Goal: Navigation & Orientation: Understand site structure

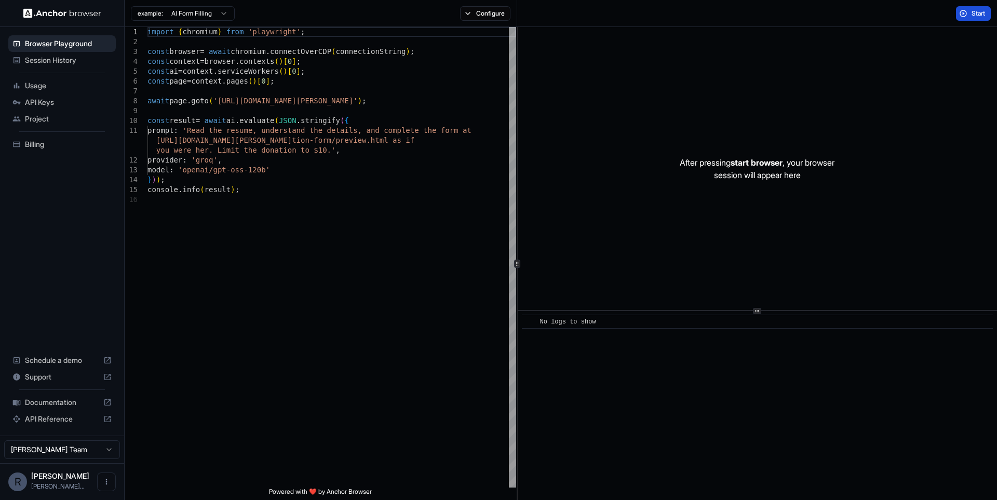
click at [968, 9] on button "Start" at bounding box center [973, 13] width 35 height 15
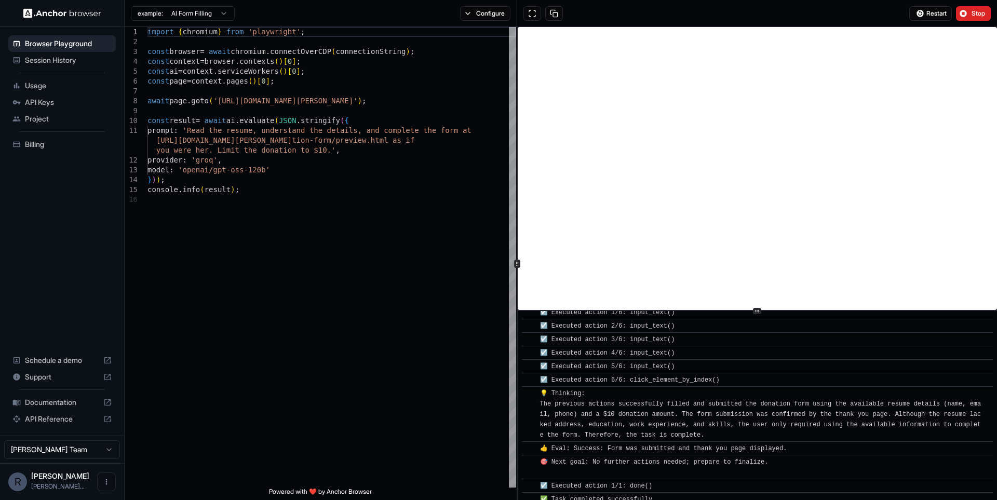
scroll to position [440, 0]
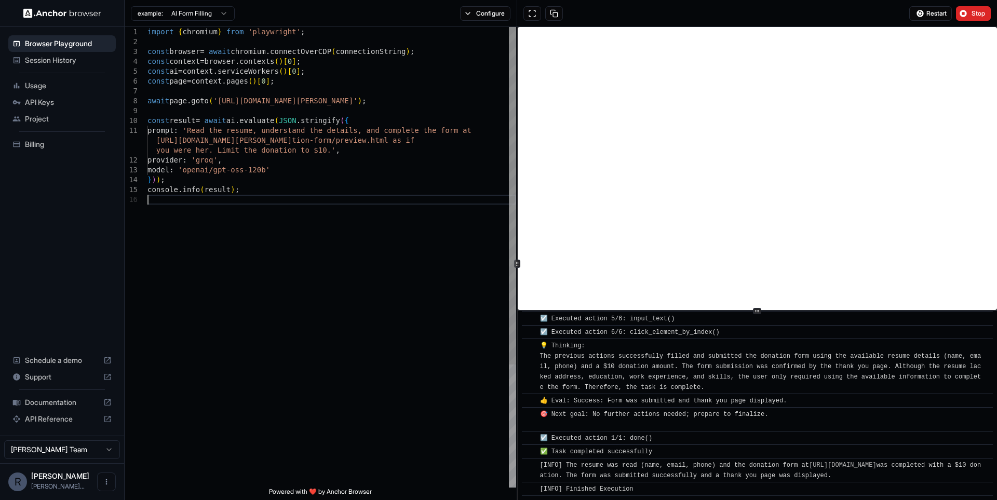
click at [406, 280] on div "import { chromium } from 'playwright' ; const browser = await chromium . connec…" at bounding box center [331, 341] width 369 height 628
click at [234, 210] on div "import { chromium } from 'playwright' ; const browser = await chromium . connec…" at bounding box center [331, 341] width 369 height 628
click at [53, 80] on span "Usage" at bounding box center [68, 85] width 87 height 10
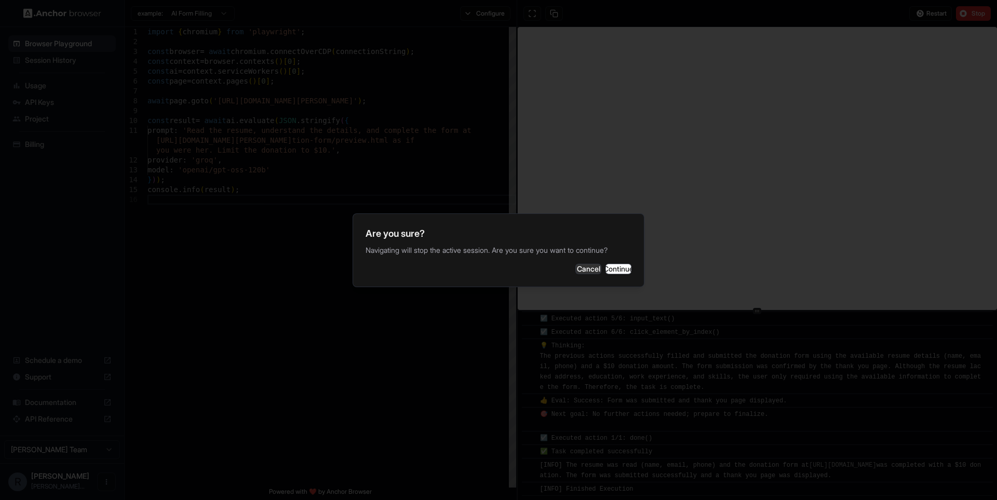
click at [617, 280] on div "Are you sure? Navigating will stop the active session. Are you sure you want to…" at bounding box center [498, 250] width 292 height 74
click at [613, 272] on button "Continue" at bounding box center [618, 269] width 26 height 10
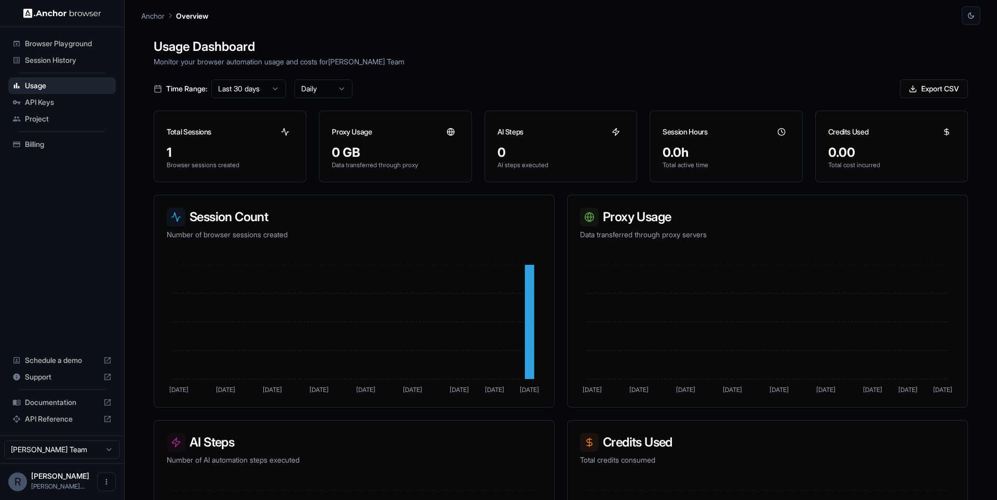
click at [43, 149] on div "Billing" at bounding box center [61, 144] width 107 height 17
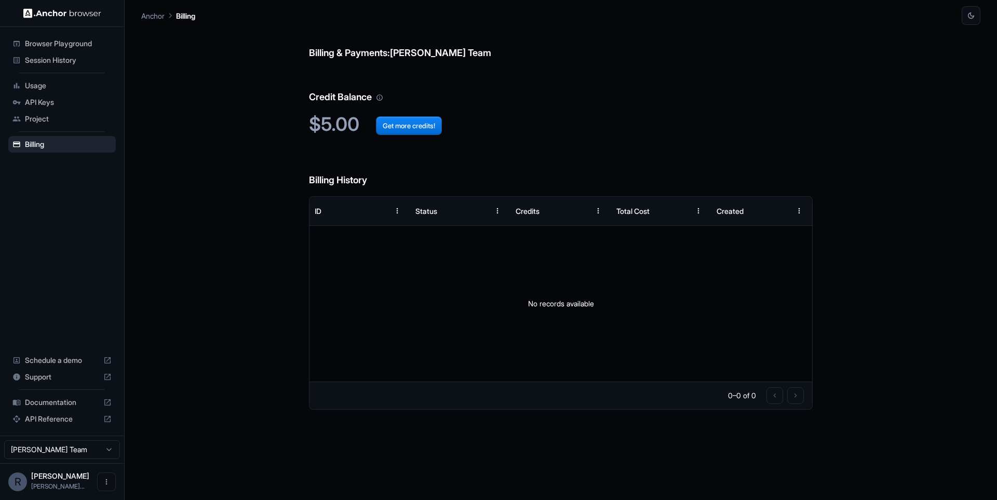
click at [289, 168] on div "Billing & Payments: [PERSON_NAME] Team Credit Balance $5.00 Get more credits! B…" at bounding box center [560, 262] width 839 height 475
click at [273, 116] on div "Billing & Payments: [PERSON_NAME] Team Credit Balance $5.00 Get more credits! B…" at bounding box center [560, 262] width 839 height 475
click at [417, 126] on button "Get more credits!" at bounding box center [409, 125] width 66 height 19
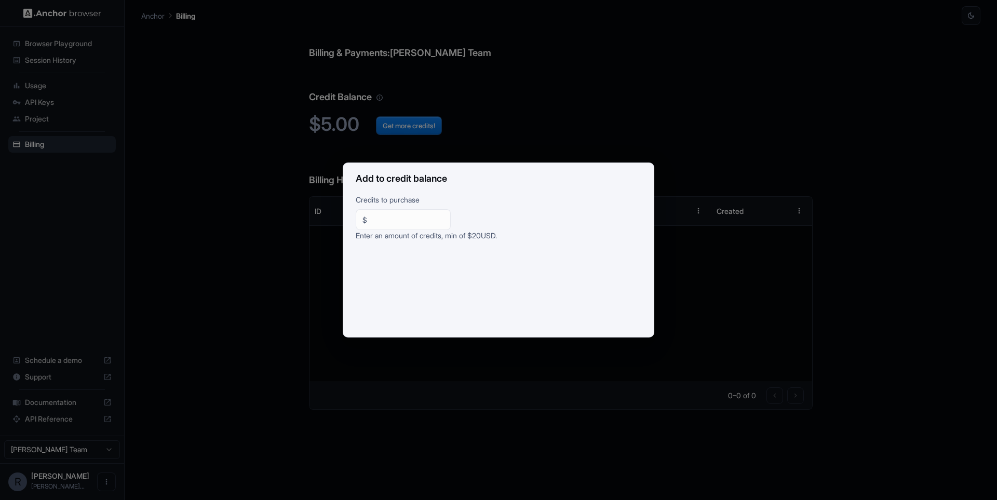
click at [670, 157] on div "Add to credit balance Credits to purchase $ ** ​ Enter an amount of credits, mi…" at bounding box center [498, 250] width 997 height 500
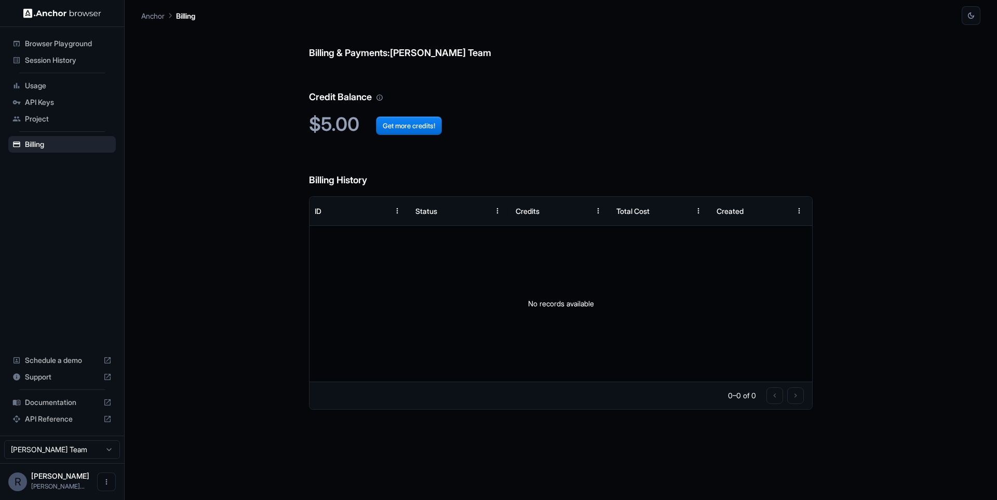
click at [83, 400] on span "Documentation" at bounding box center [62, 402] width 74 height 10
click at [67, 85] on span "Usage" at bounding box center [68, 85] width 87 height 10
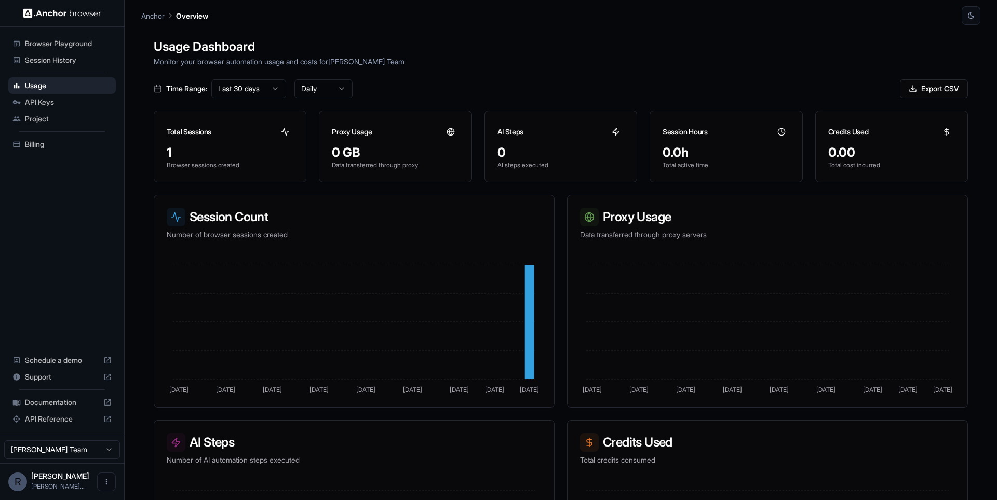
click at [39, 103] on span "API Keys" at bounding box center [68, 102] width 87 height 10
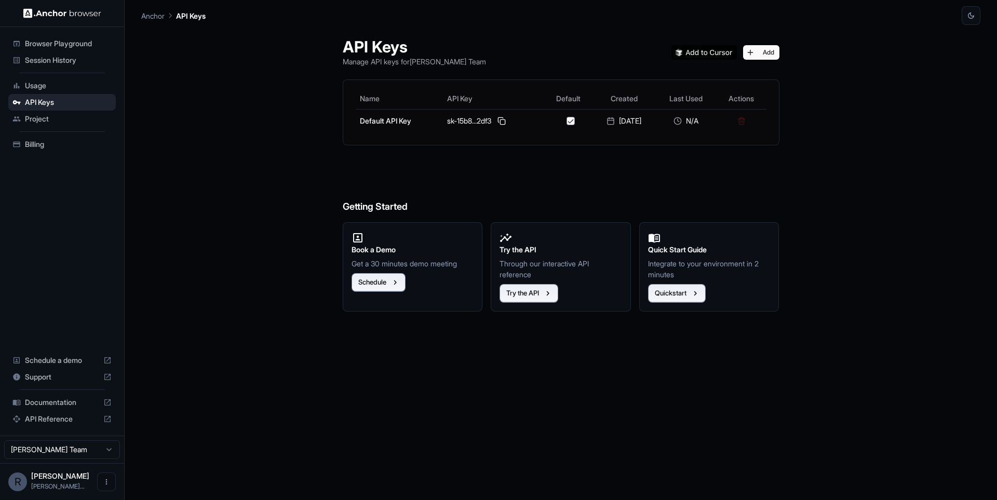
click at [40, 116] on span "Project" at bounding box center [68, 119] width 87 height 10
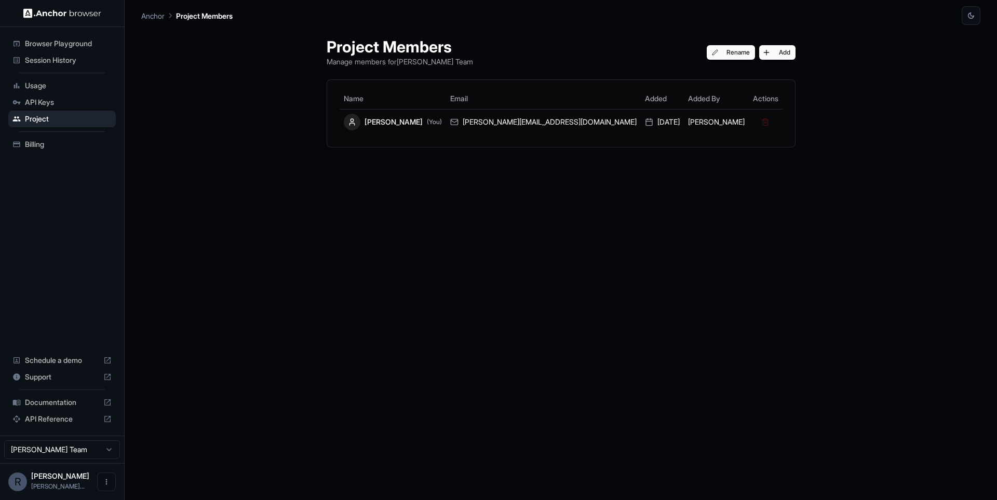
click at [66, 60] on span "Session History" at bounding box center [68, 60] width 87 height 10
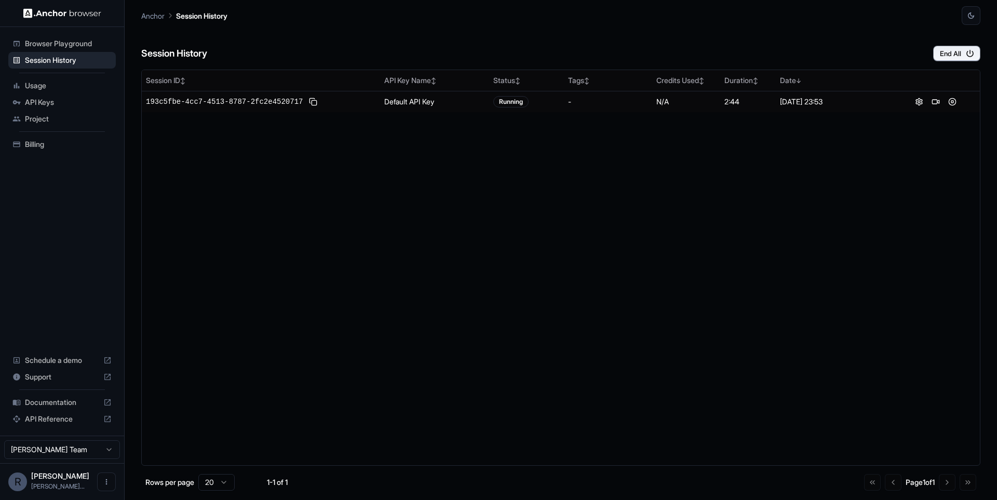
click at [71, 44] on span "Browser Playground" at bounding box center [68, 43] width 87 height 10
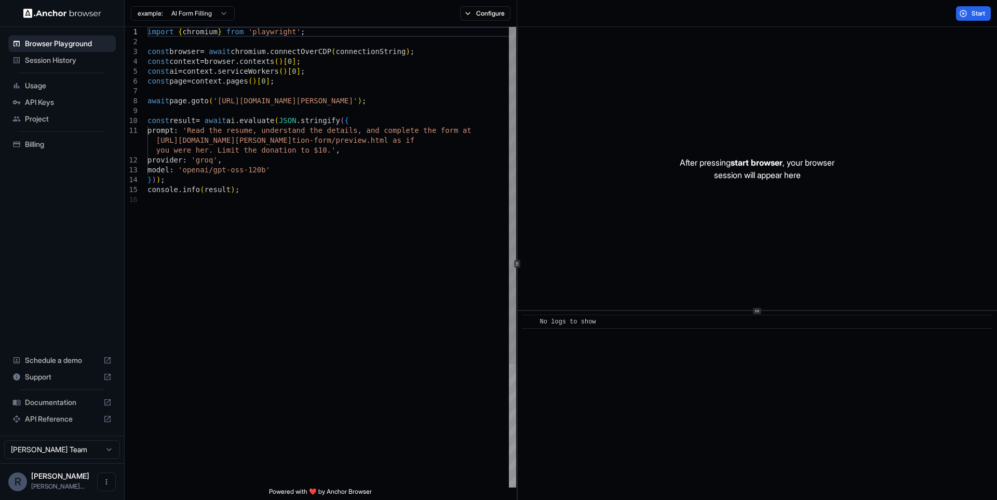
click at [409, 188] on div "import { chromium } from 'playwright' ; const browser = await chromium . connec…" at bounding box center [331, 341] width 369 height 628
click at [65, 57] on span "Session History" at bounding box center [68, 60] width 87 height 10
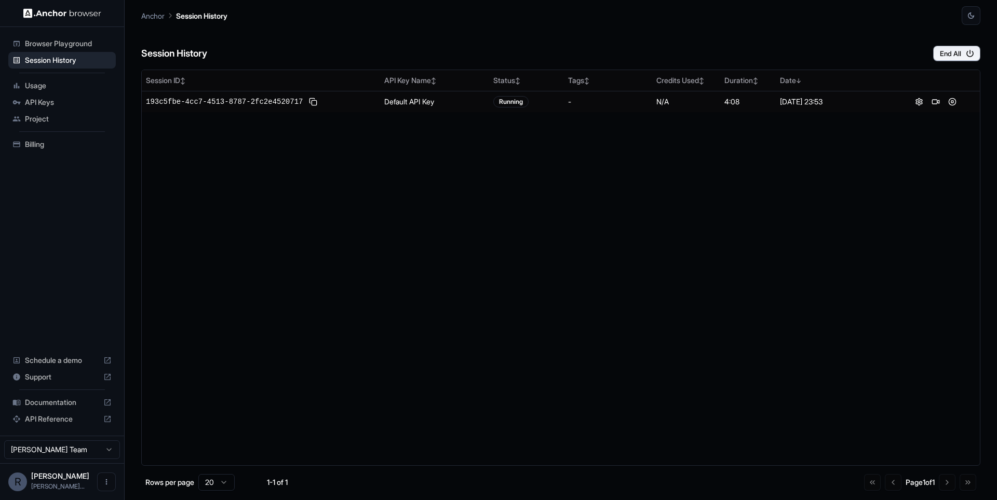
click at [44, 84] on span "Usage" at bounding box center [68, 85] width 87 height 10
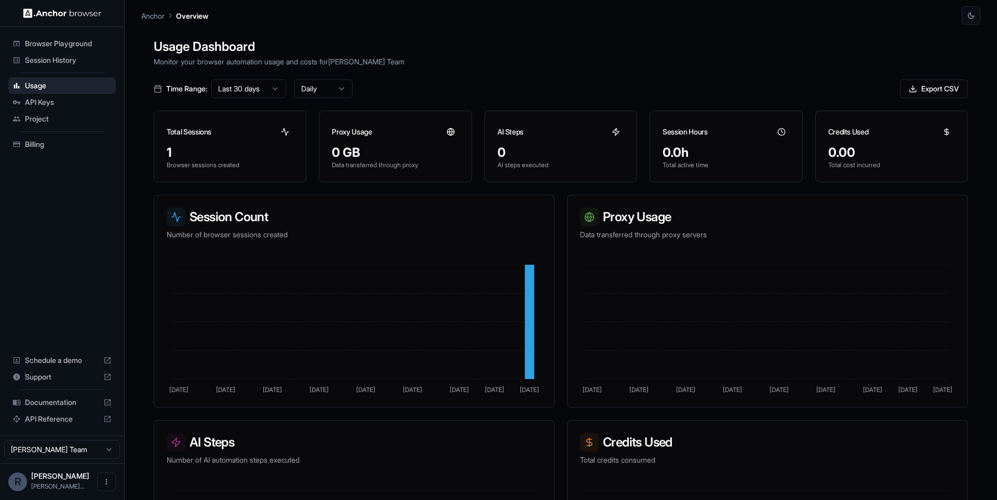
click at [57, 139] on div "Billing" at bounding box center [61, 144] width 107 height 17
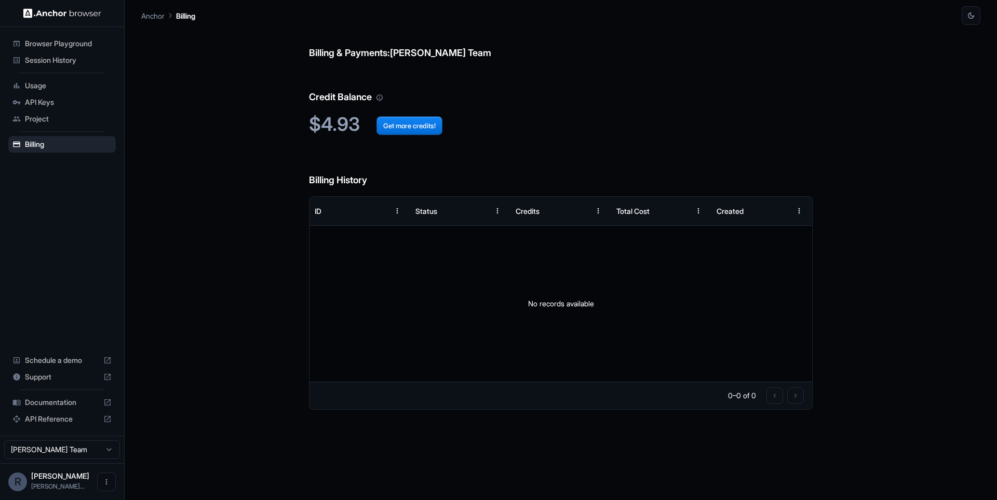
click at [53, 117] on span "Project" at bounding box center [68, 119] width 87 height 10
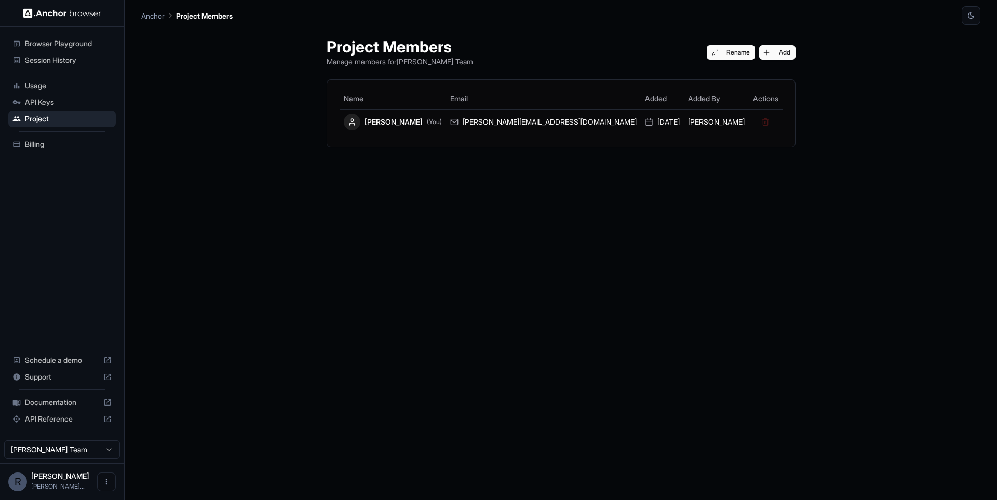
click at [62, 103] on span "API Keys" at bounding box center [68, 102] width 87 height 10
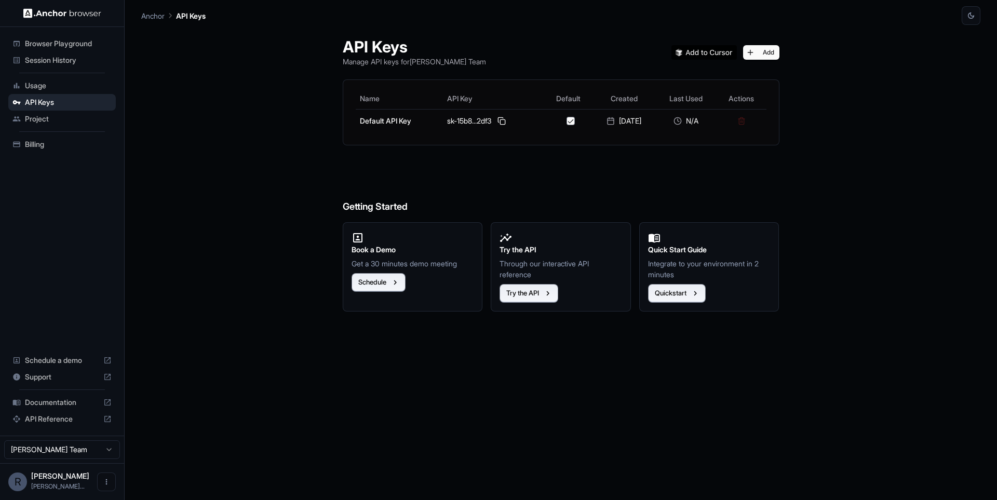
click at [62, 91] on div "Usage" at bounding box center [61, 85] width 107 height 17
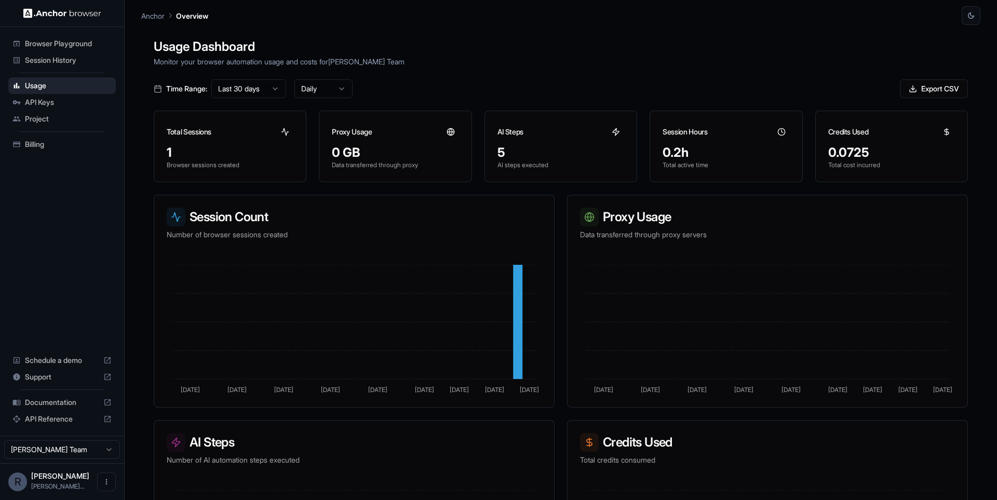
click at [92, 52] on div "Session History" at bounding box center [61, 60] width 107 height 17
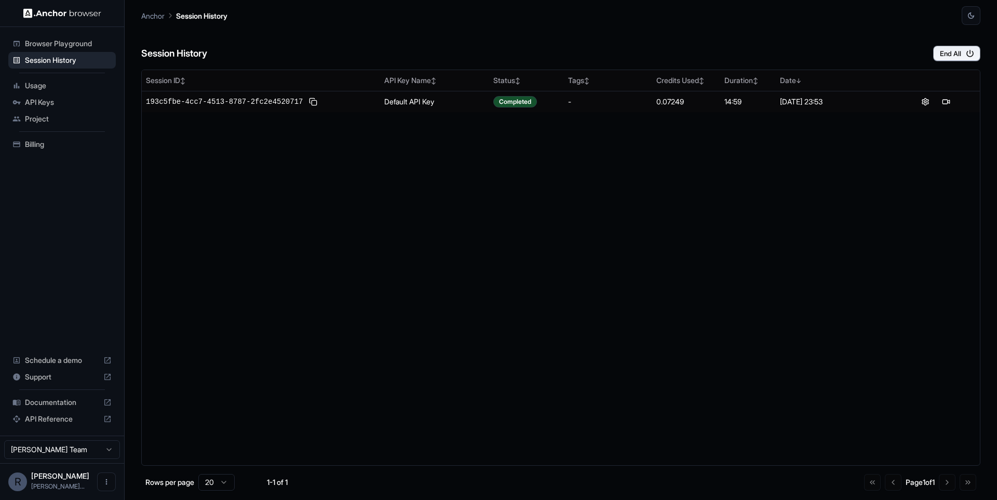
click at [88, 45] on span "Browser Playground" at bounding box center [68, 43] width 87 height 10
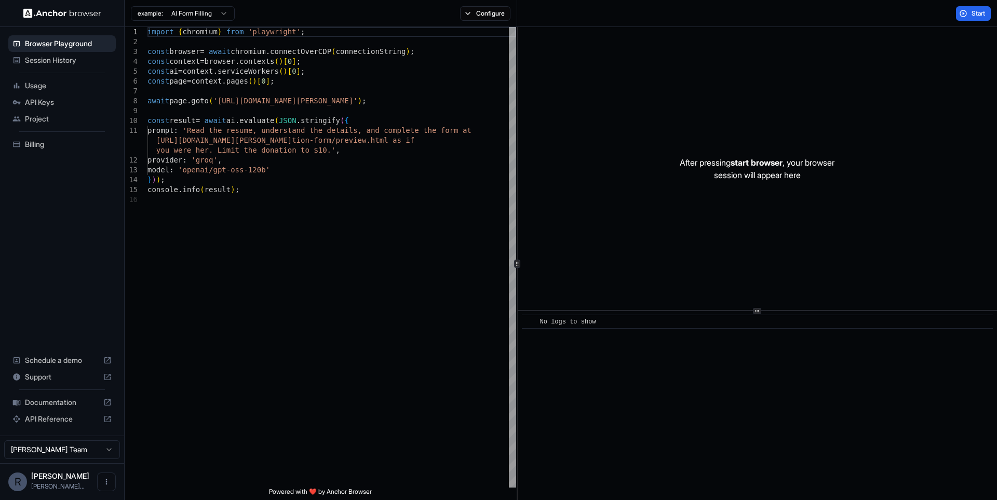
click at [60, 401] on span "Documentation" at bounding box center [62, 402] width 74 height 10
